Goal: Task Accomplishment & Management: Manage account settings

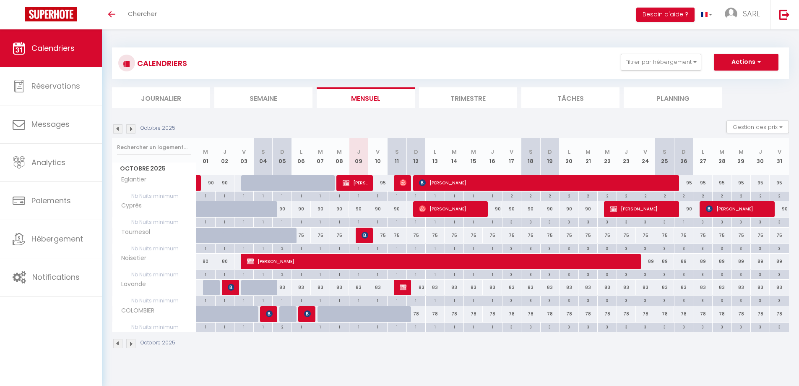
click at [131, 126] on img at bounding box center [130, 128] width 9 height 9
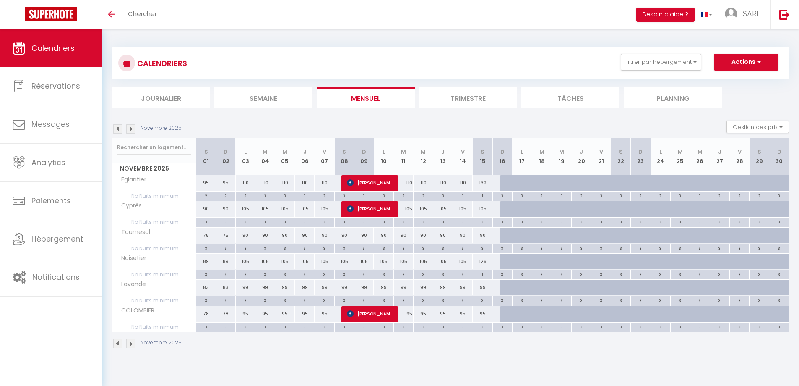
click at [131, 128] on img at bounding box center [130, 128] width 9 height 9
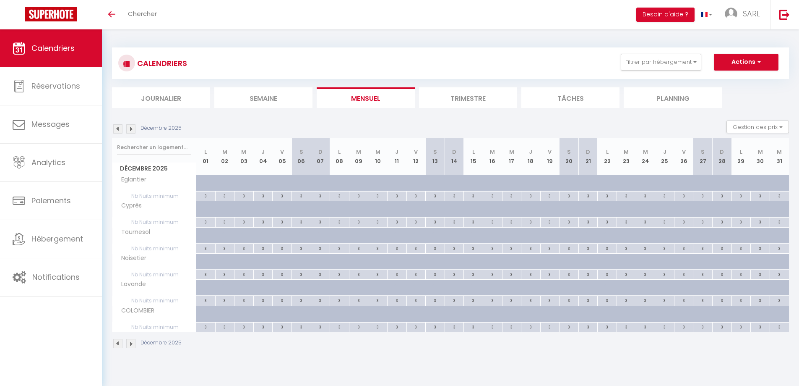
click at [131, 128] on img at bounding box center [130, 128] width 9 height 9
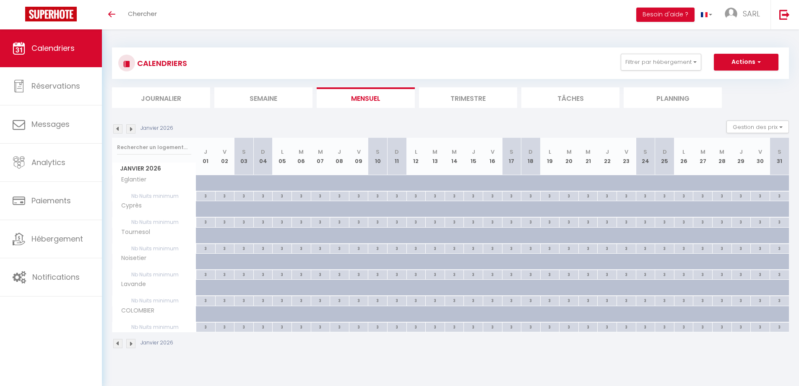
click at [129, 129] on img at bounding box center [130, 128] width 9 height 9
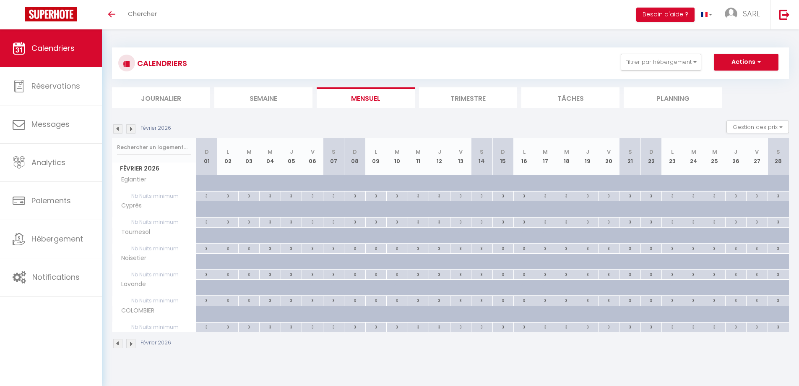
click at [129, 129] on img at bounding box center [130, 128] width 9 height 9
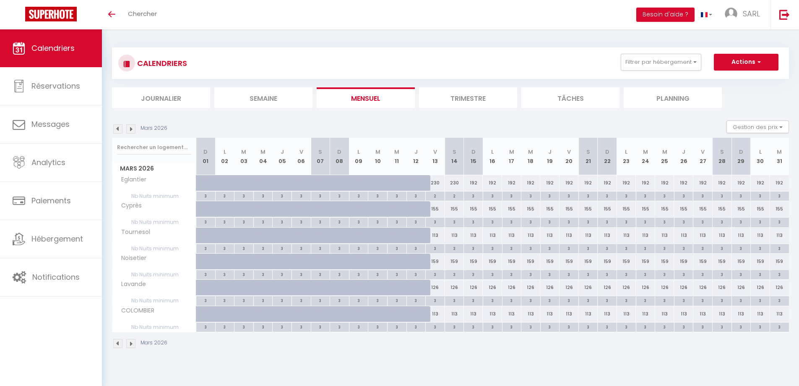
click at [129, 129] on img at bounding box center [130, 128] width 9 height 9
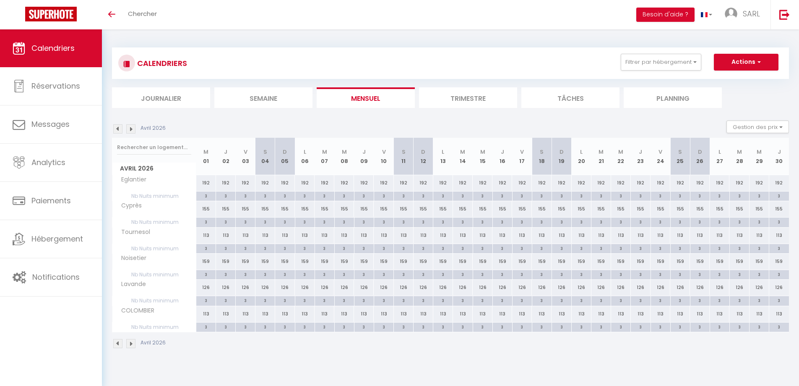
click at [129, 129] on img at bounding box center [130, 128] width 9 height 9
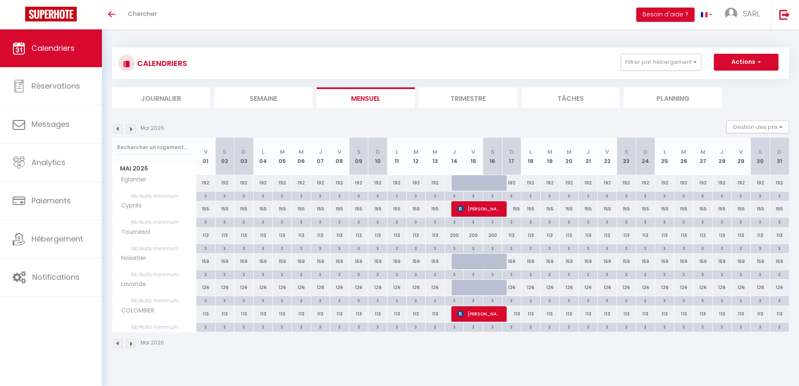
click at [132, 132] on img at bounding box center [130, 128] width 9 height 9
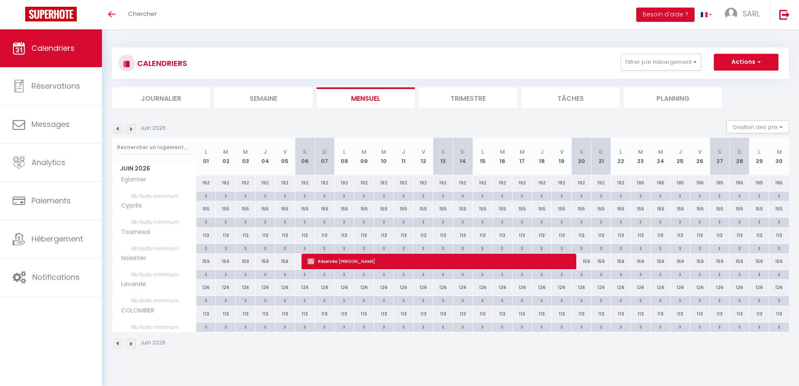
click at [131, 131] on img at bounding box center [130, 128] width 9 height 9
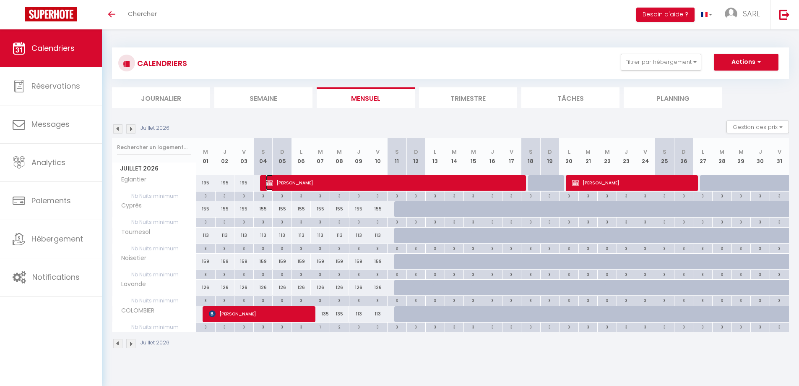
click at [317, 185] on span "[PERSON_NAME]" at bounding box center [394, 183] width 257 height 16
select select "KO"
select select "0"
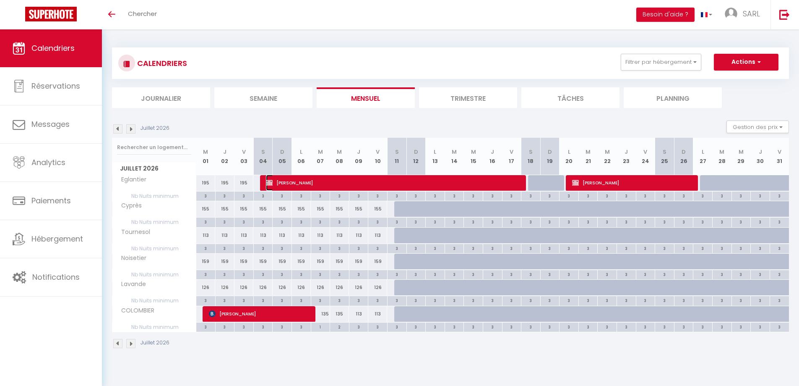
select select "1"
select select
